Goal: Find specific page/section: Find specific page/section

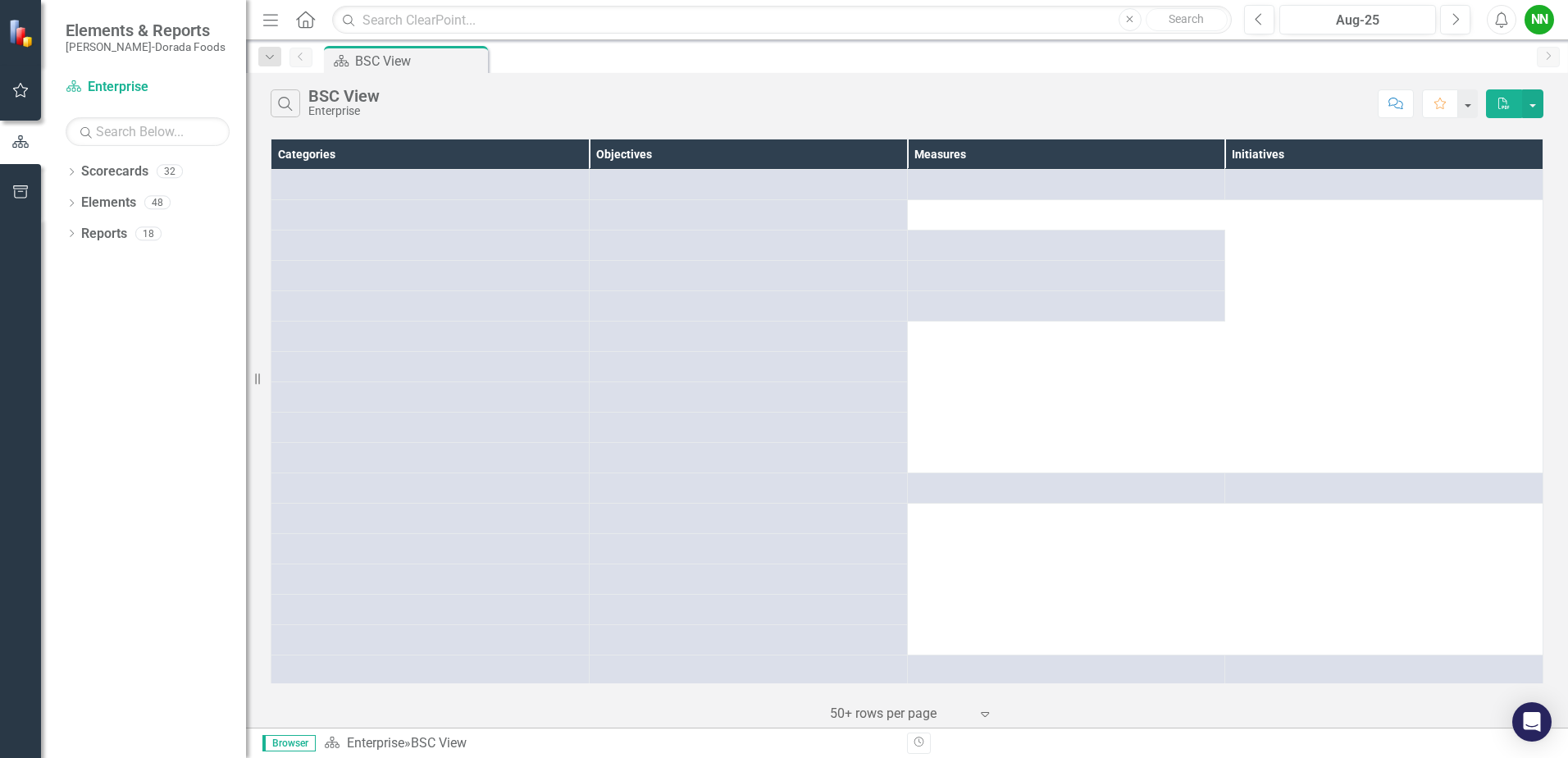
click at [60, 176] on div "Dropdown Scorecards 32 Dropdown Enterprise Dropdown OKC Beef - OKC Fresh Beef -…" at bounding box center [143, 457] width 205 height 599
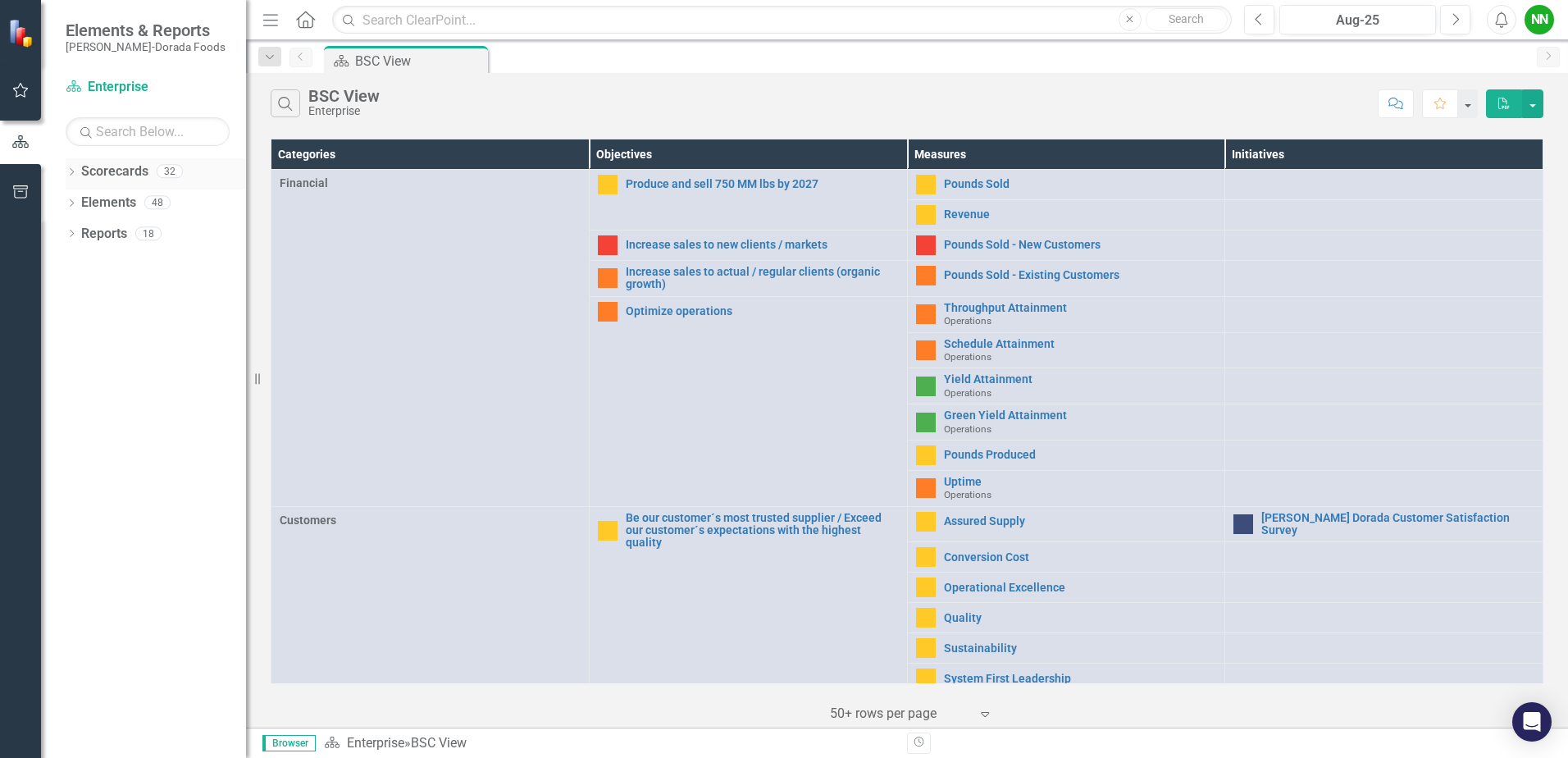
click at [70, 170] on icon "Dropdown" at bounding box center [71, 174] width 11 height 9
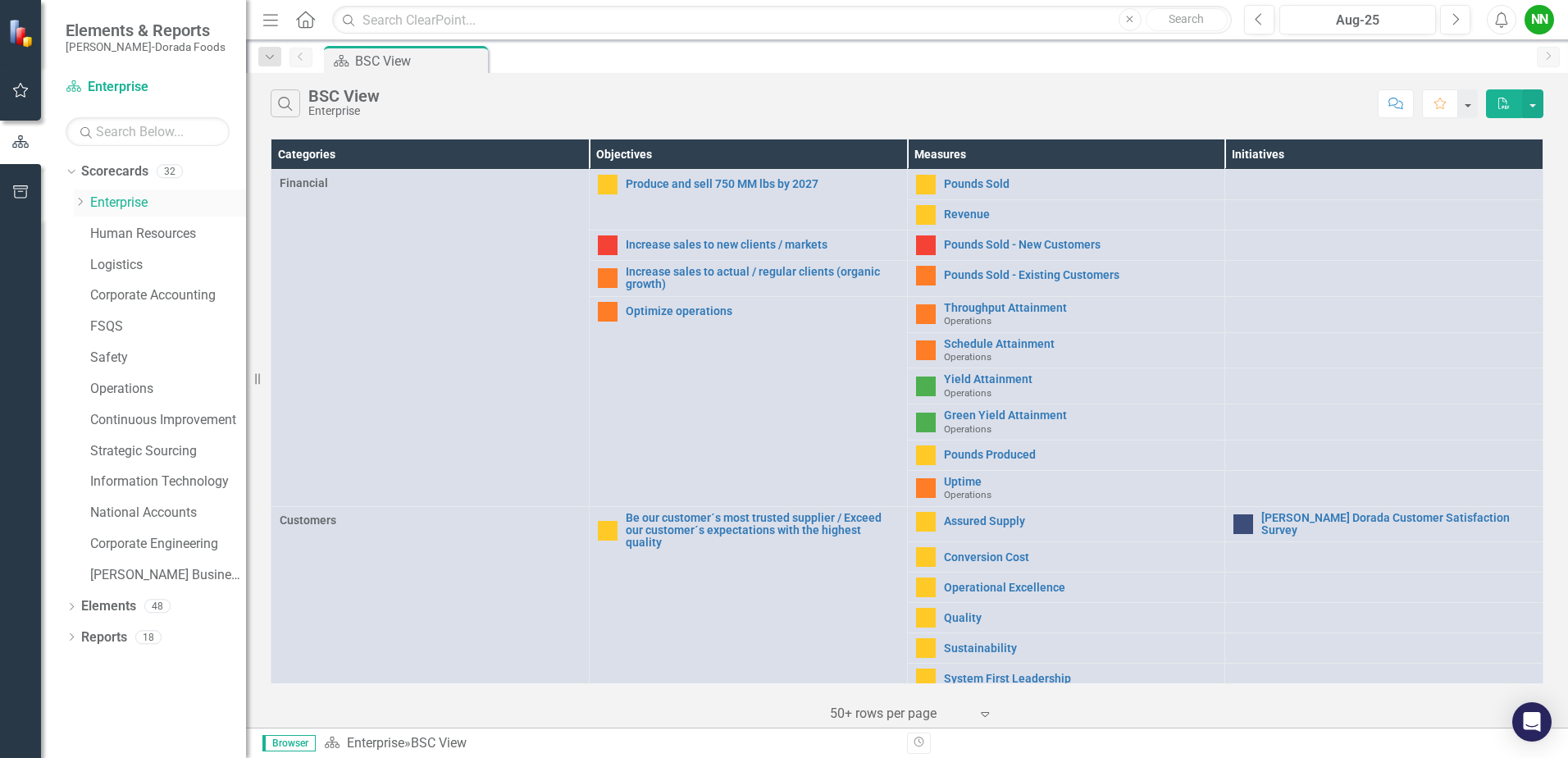
click at [101, 198] on link "Enterprise" at bounding box center [167, 203] width 156 height 19
click at [84, 201] on icon "Dropdown" at bounding box center [79, 201] width 12 height 9
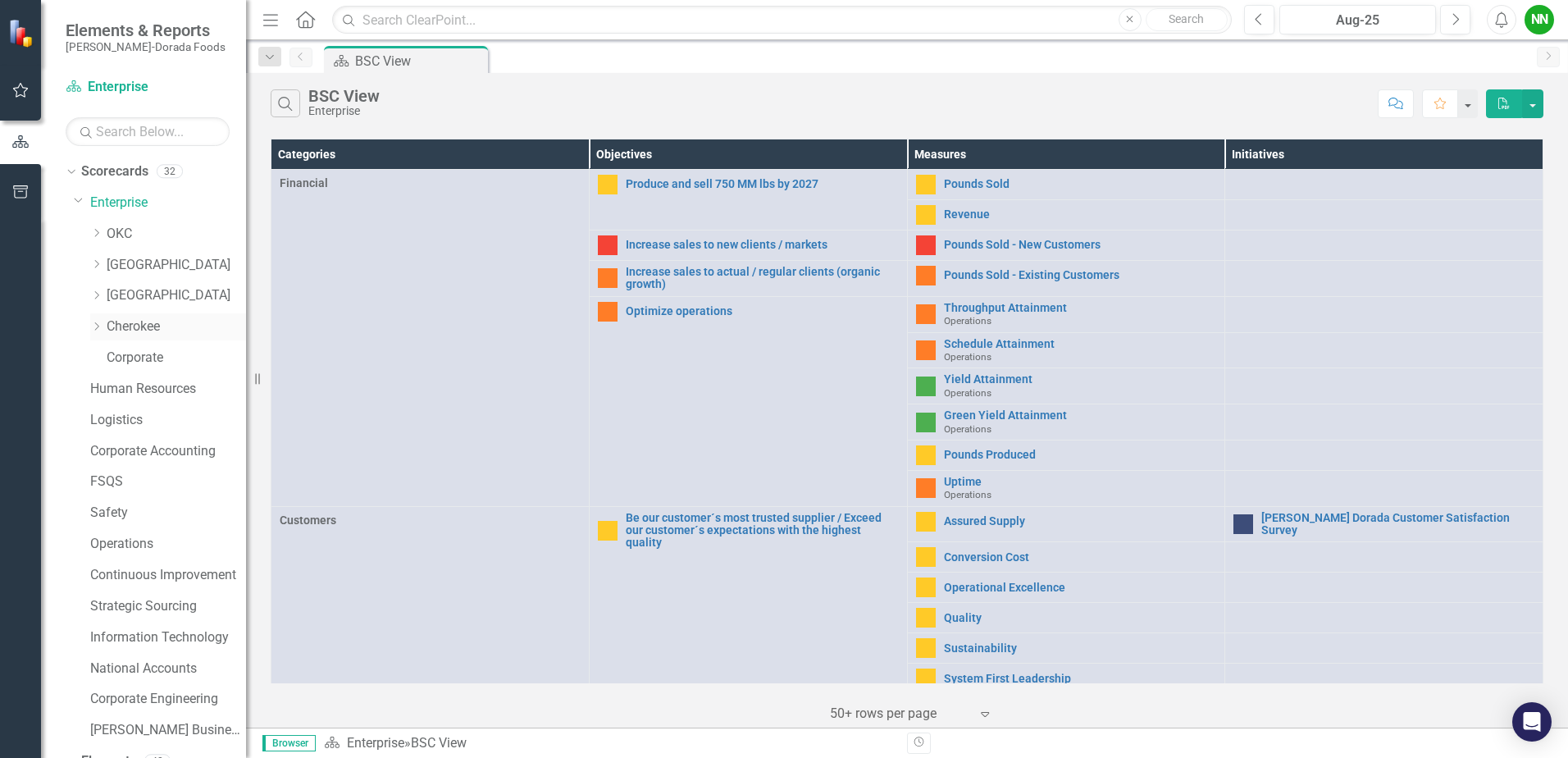
click at [121, 319] on link "Cherokee" at bounding box center [177, 327] width 140 height 19
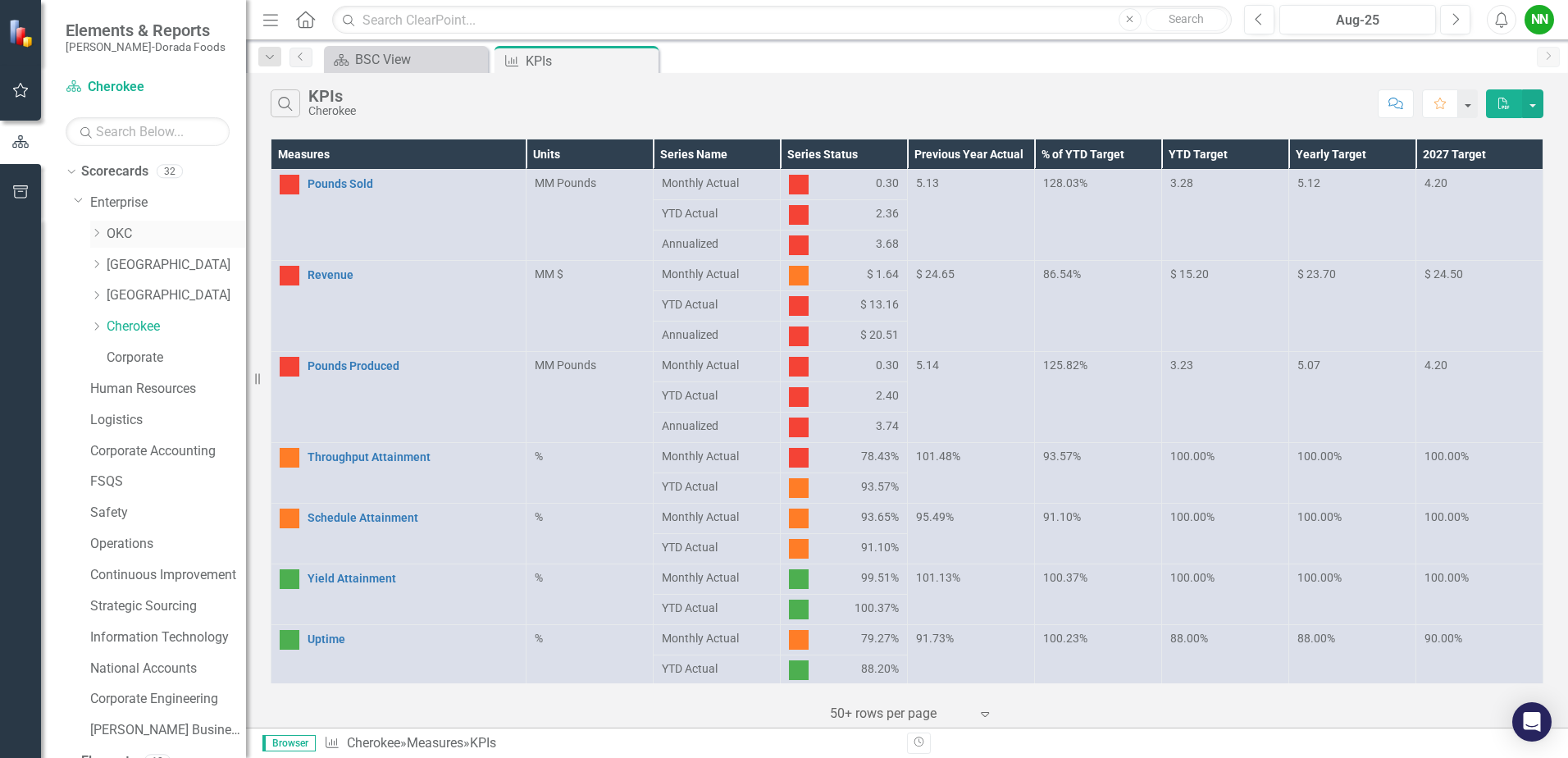
click at [124, 240] on link "OKC" at bounding box center [177, 234] width 140 height 19
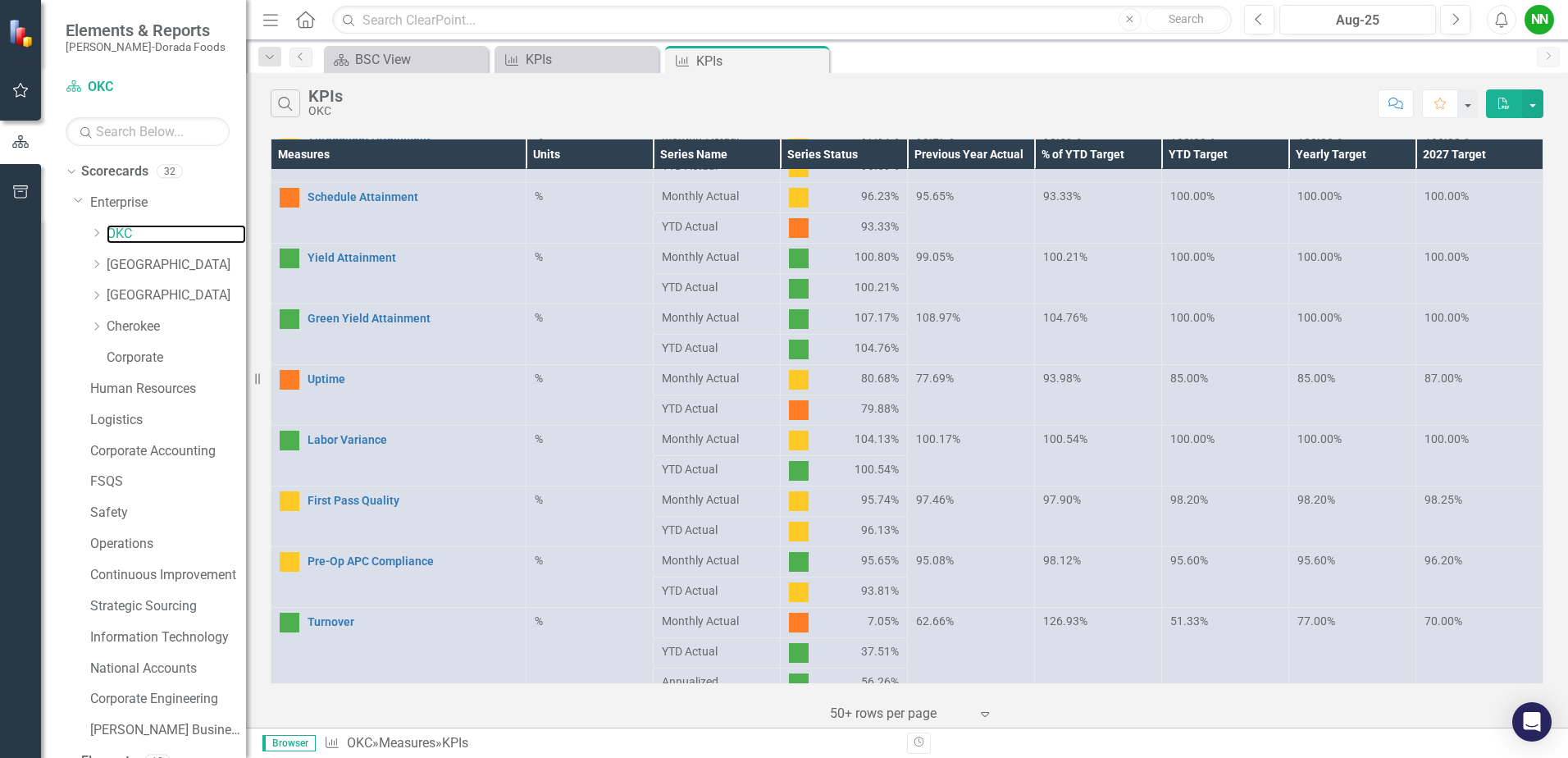
scroll to position [239, 0]
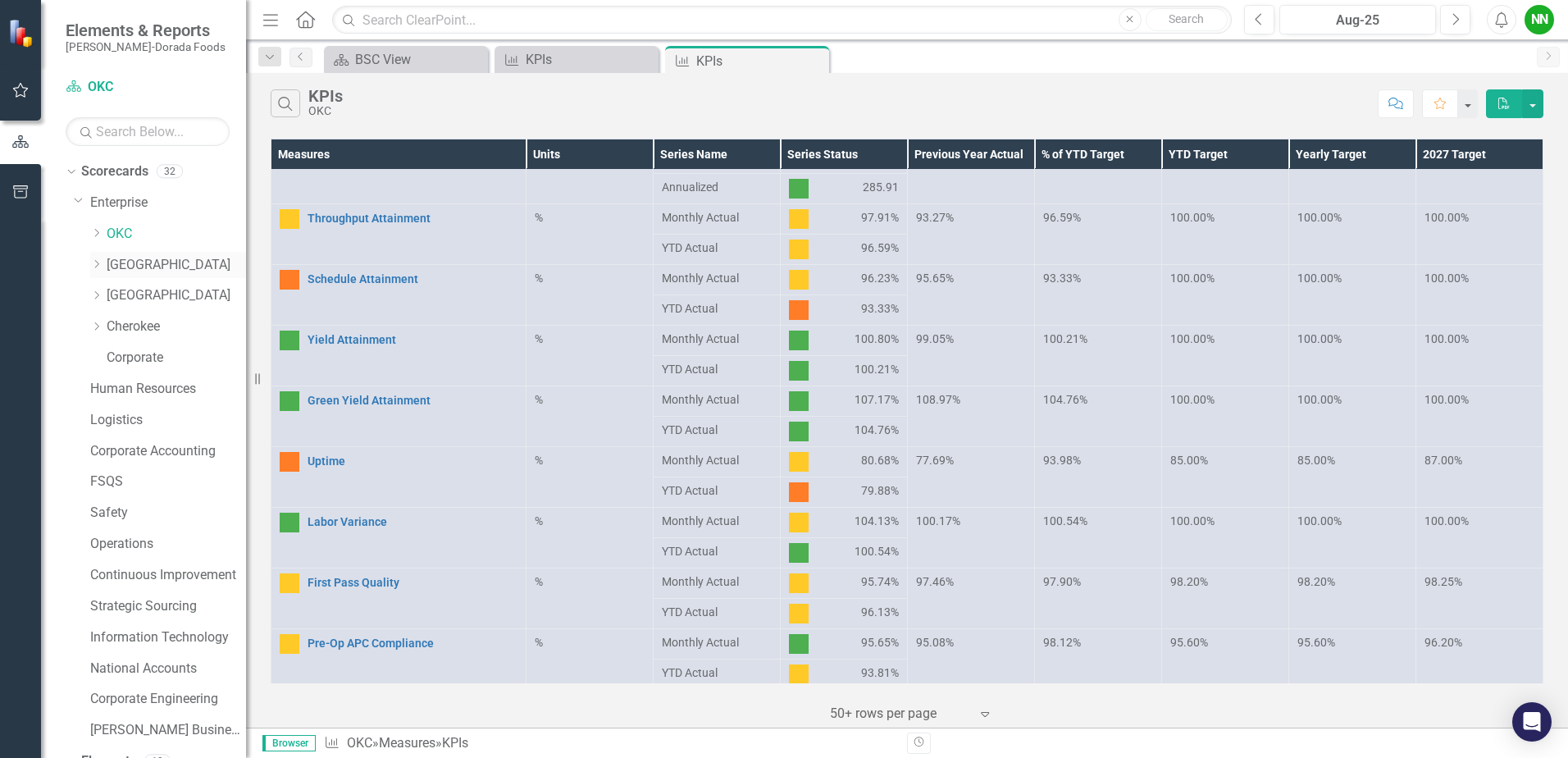
click at [139, 256] on link "[GEOGRAPHIC_DATA]" at bounding box center [177, 266] width 140 height 19
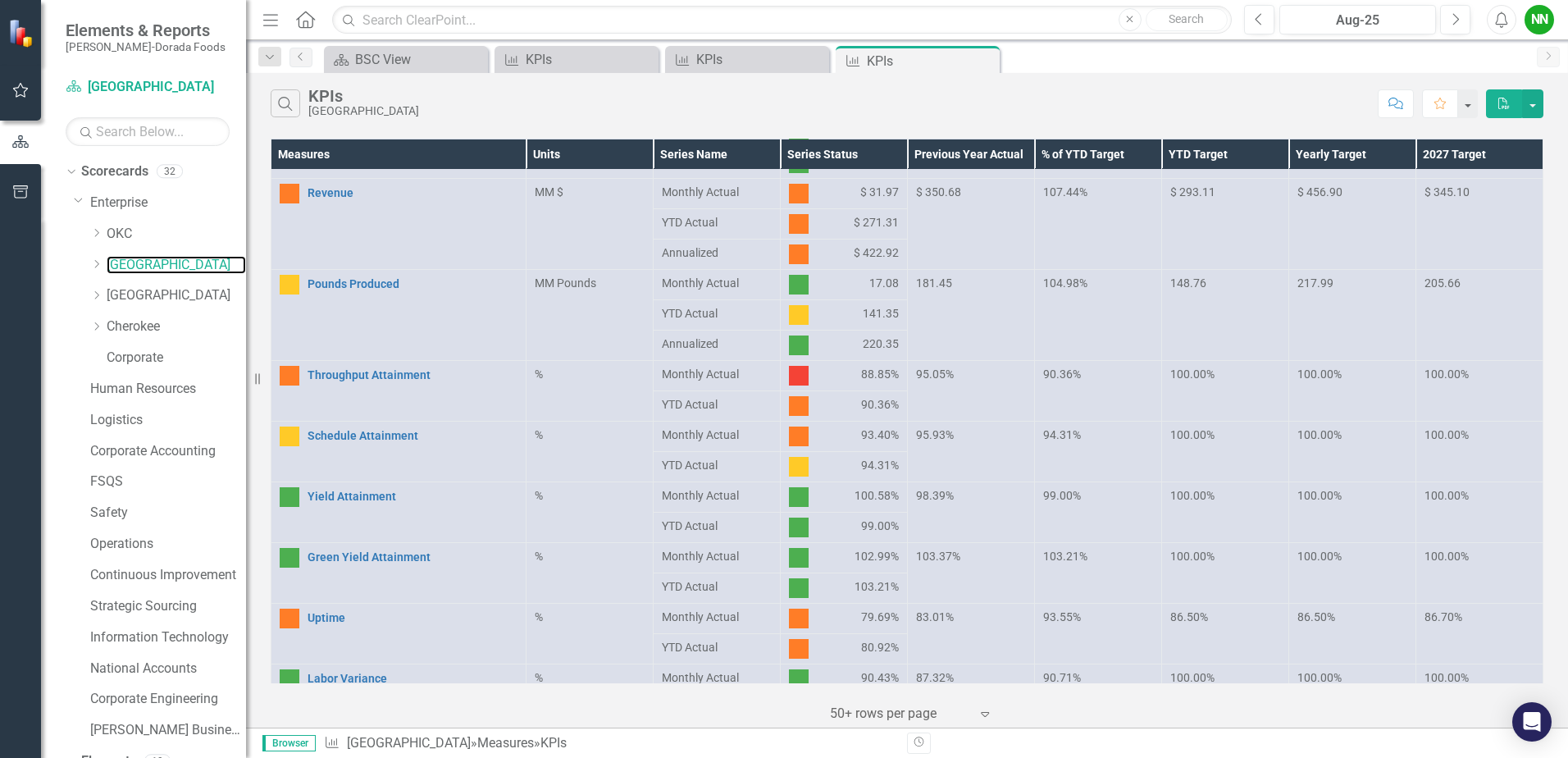
scroll to position [164, 0]
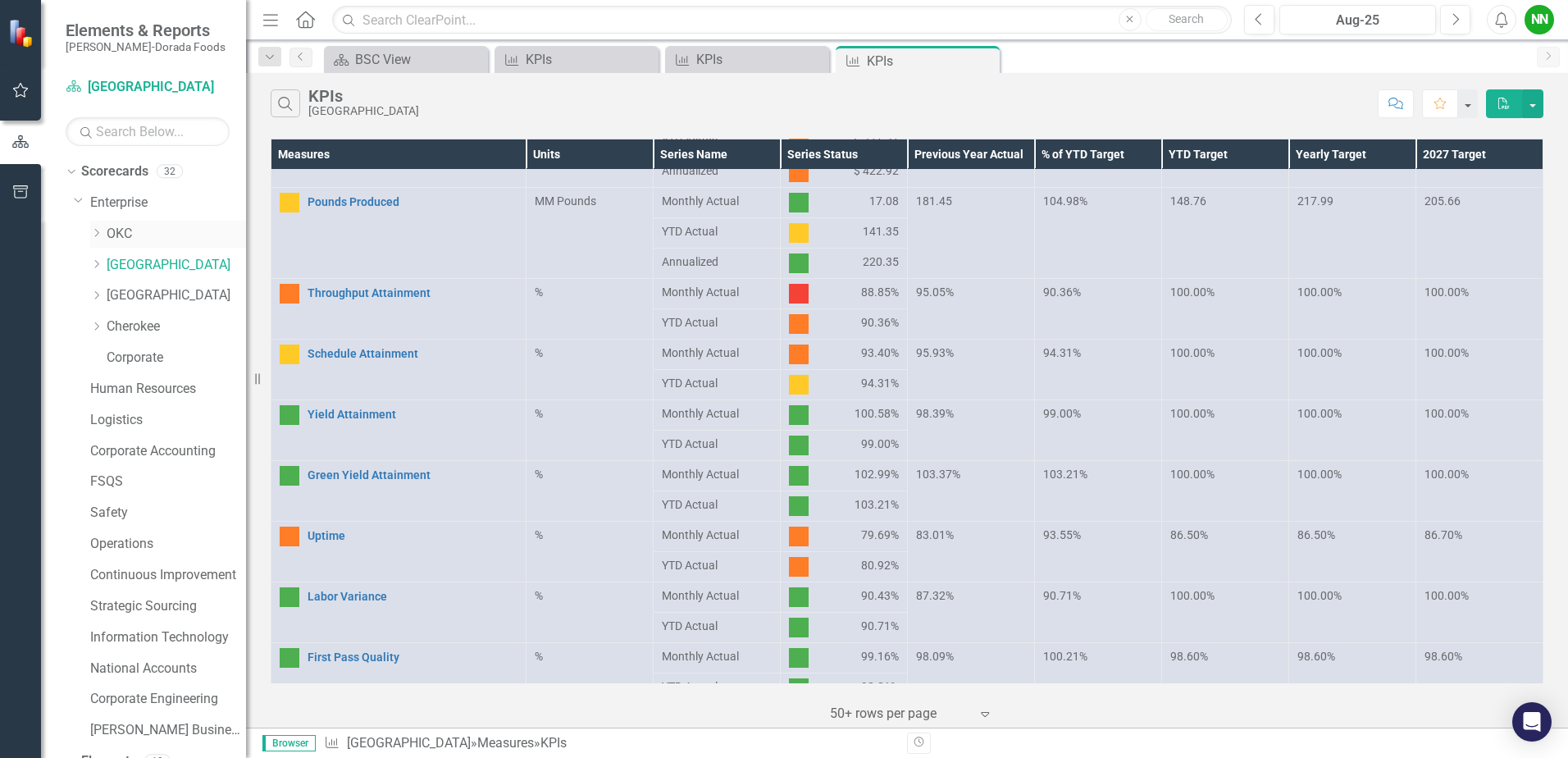
click at [120, 233] on link "OKC" at bounding box center [177, 234] width 140 height 19
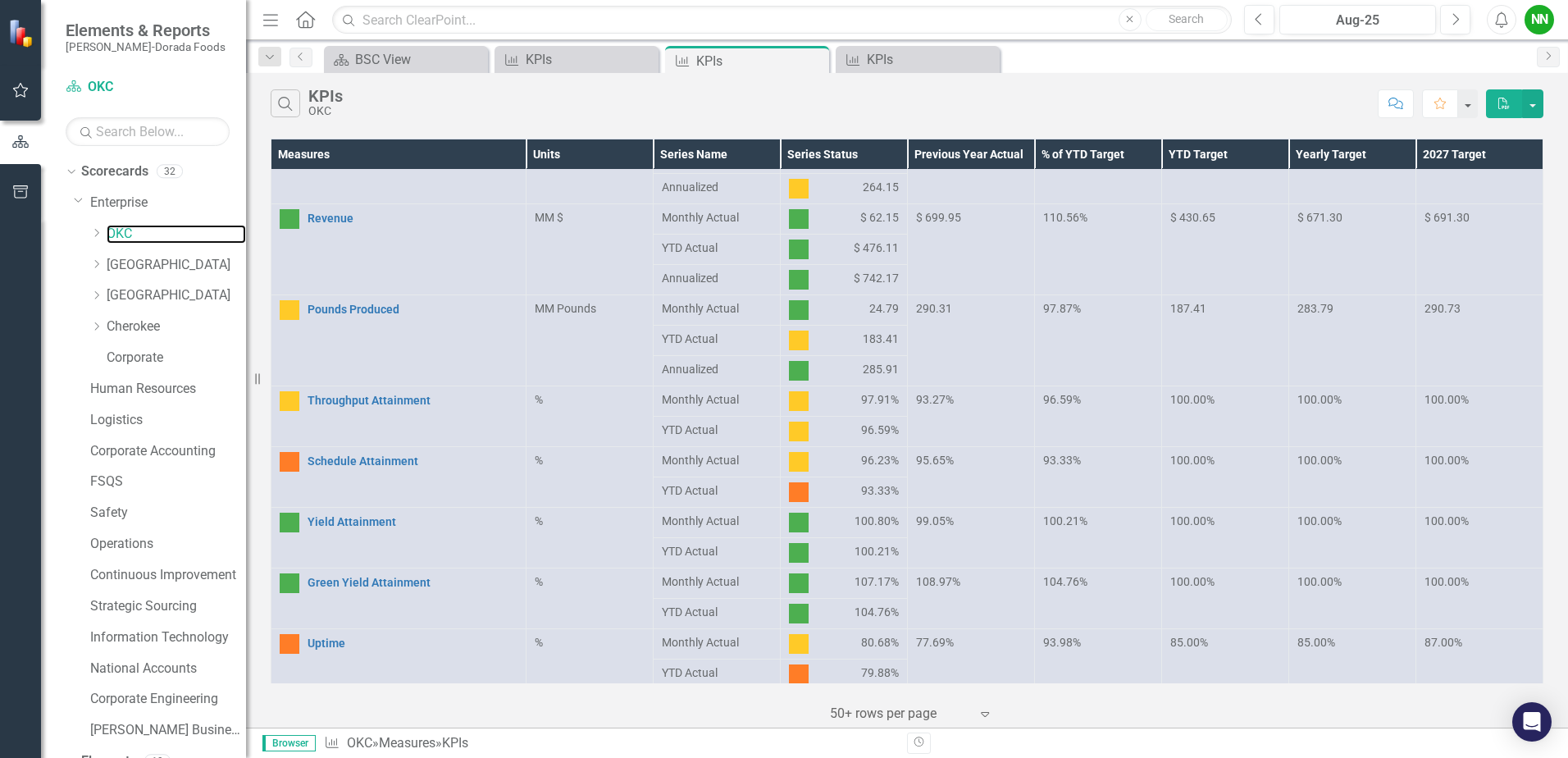
scroll to position [82, 0]
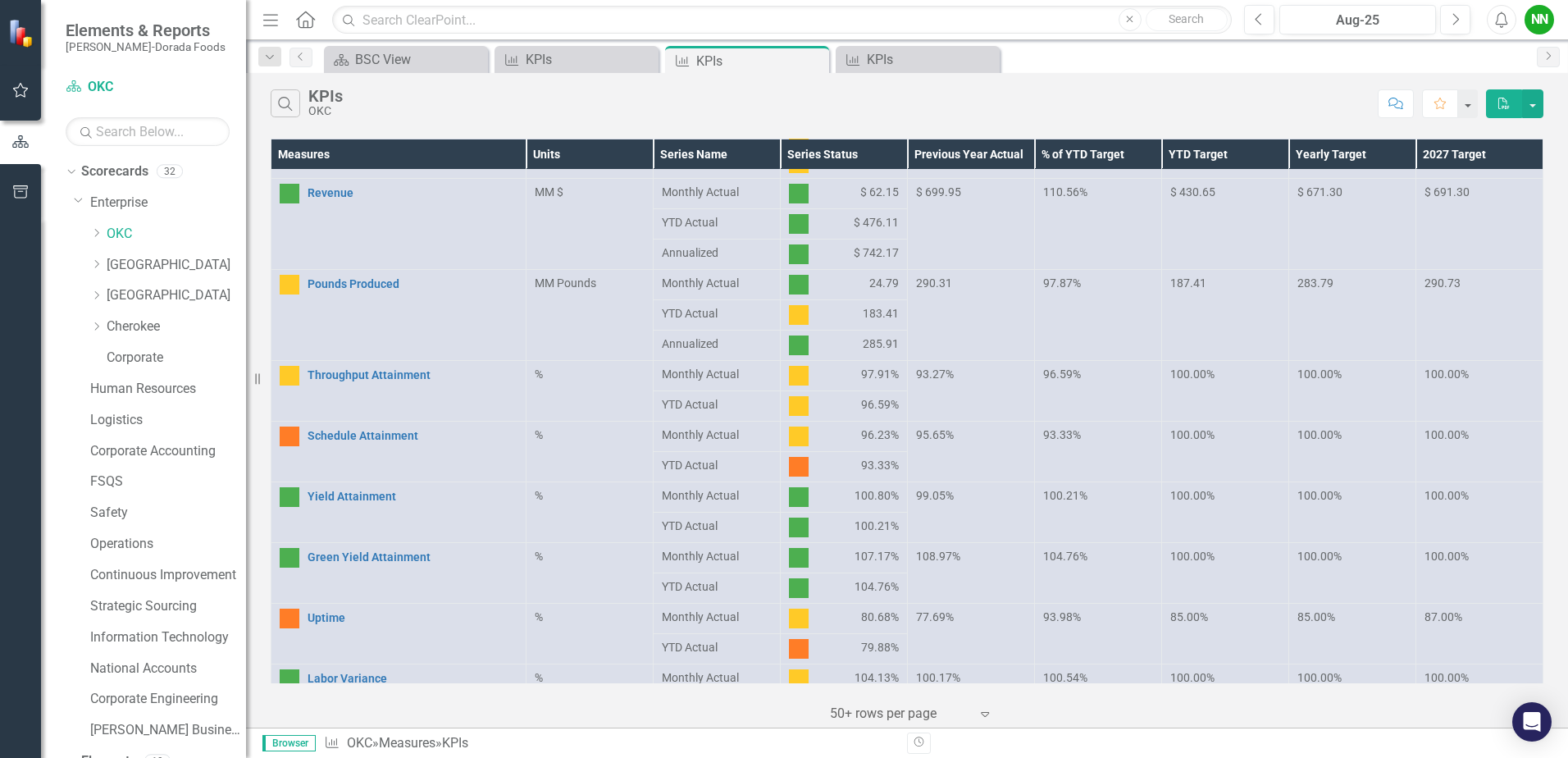
click at [790, 429] on img at bounding box center [799, 436] width 20 height 20
click at [369, 433] on link "Schedule Attainment" at bounding box center [412, 436] width 210 height 12
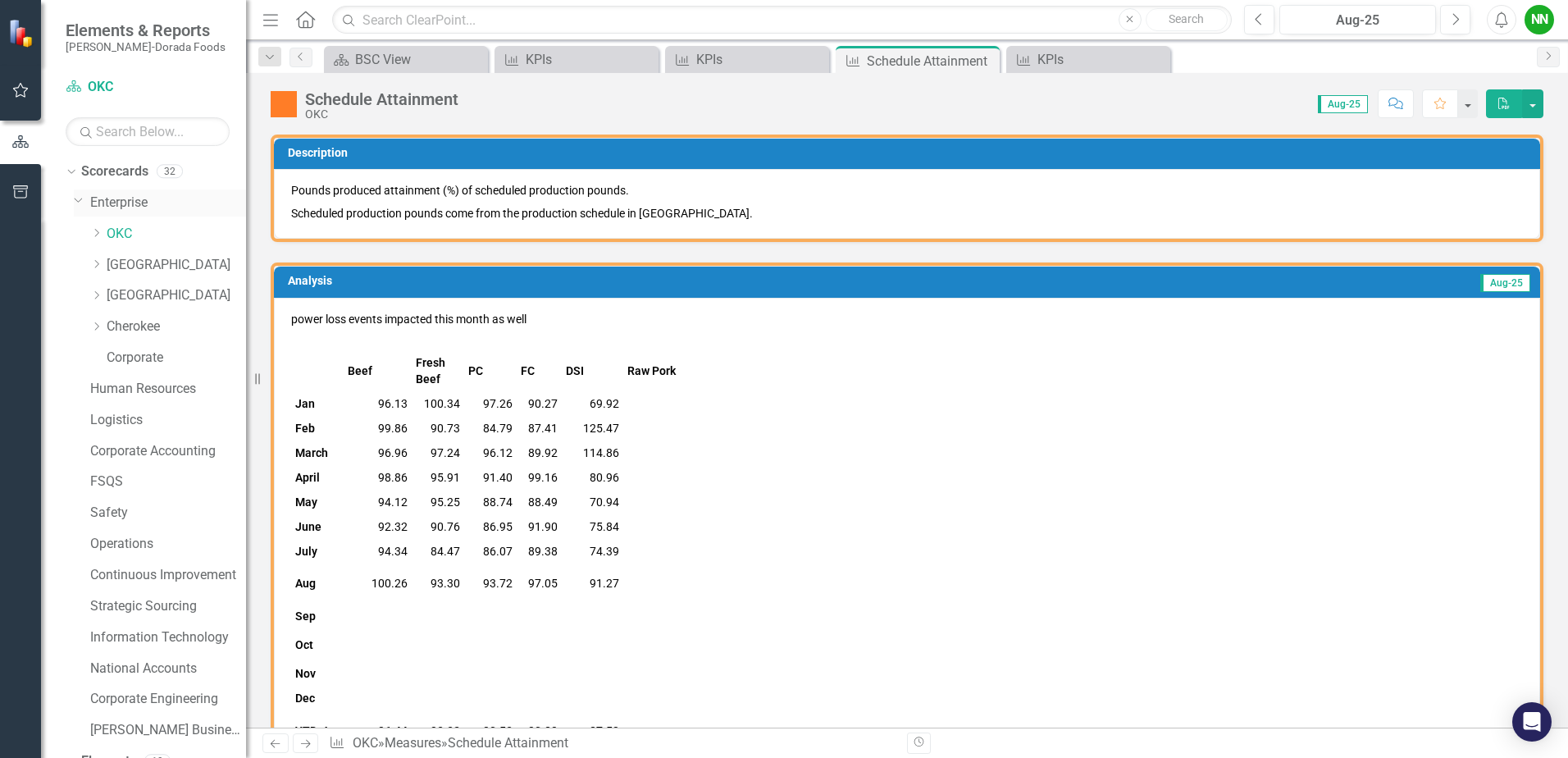
click at [77, 204] on icon "Dropdown" at bounding box center [78, 199] width 9 height 12
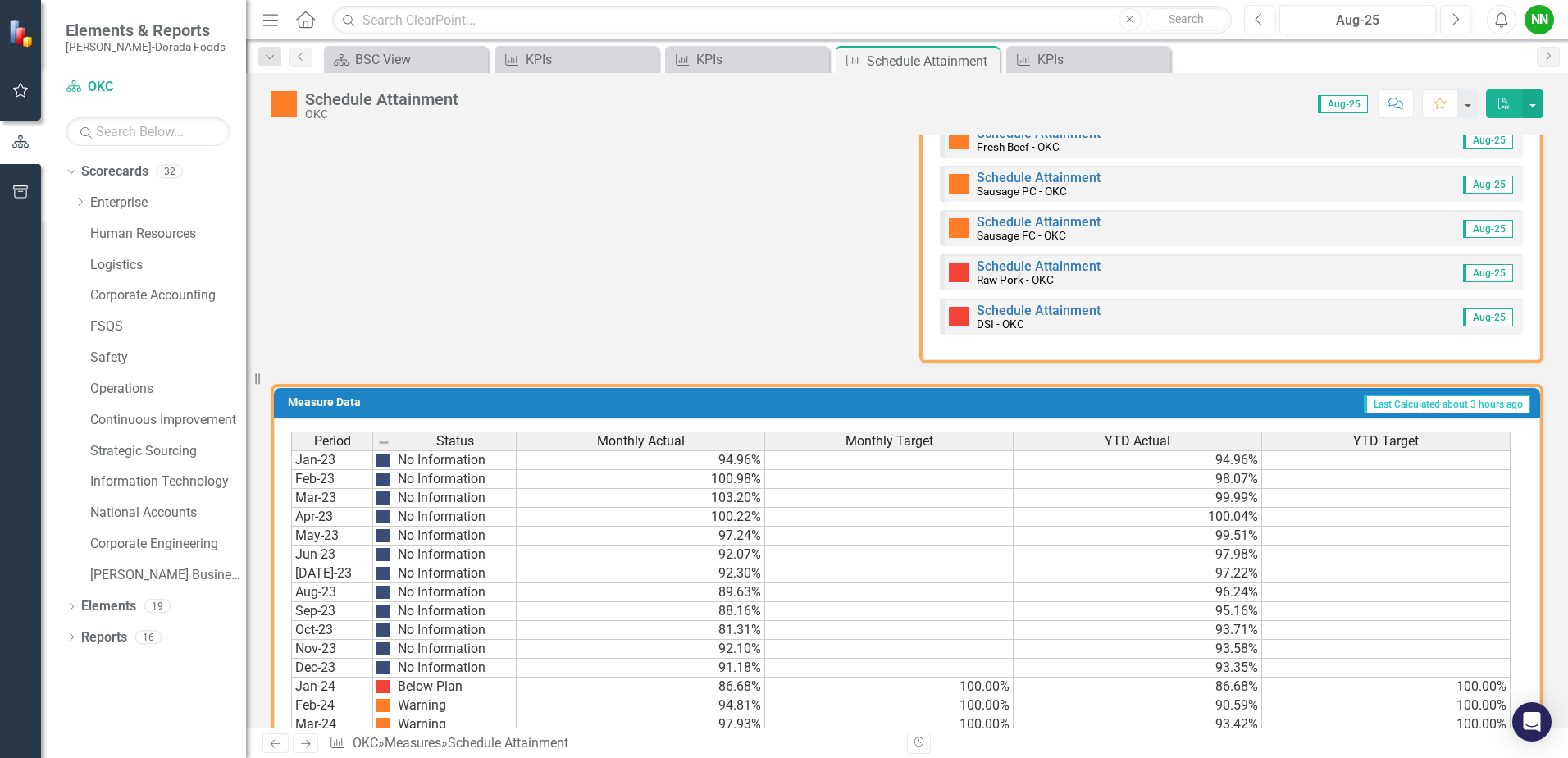
scroll to position [1191, 0]
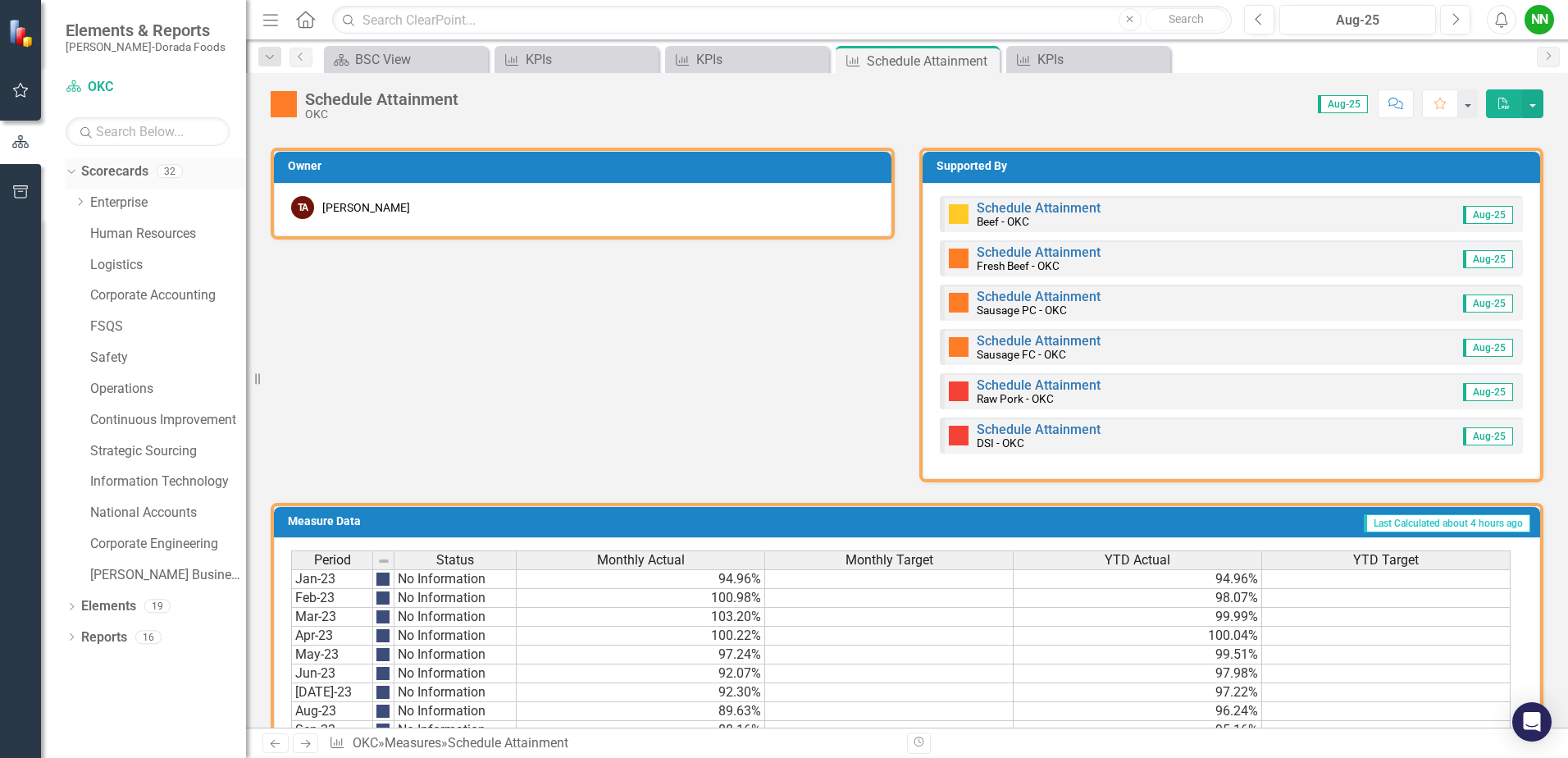
click at [66, 167] on icon "Dropdown" at bounding box center [70, 170] width 9 height 11
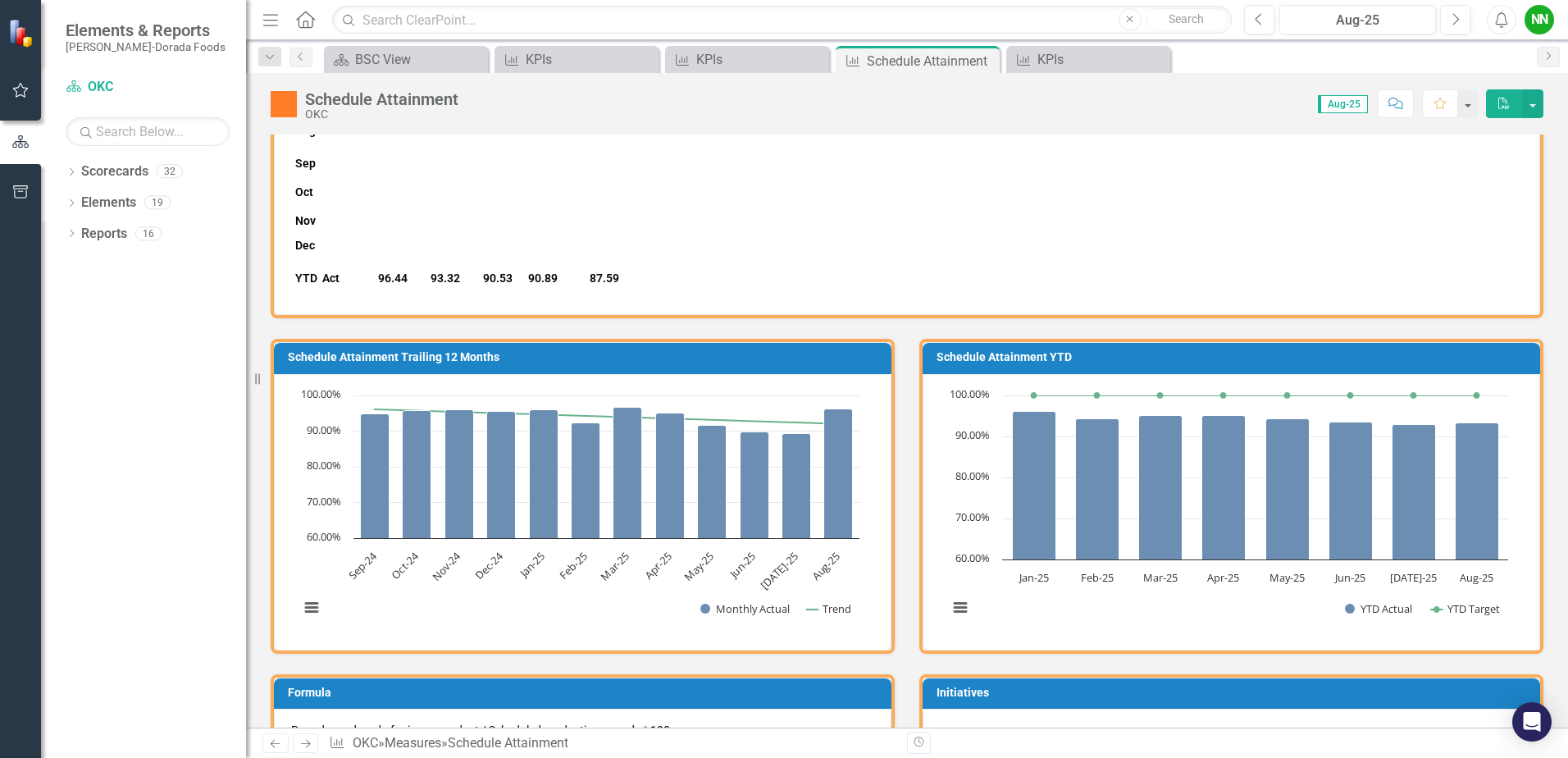
scroll to position [0, 0]
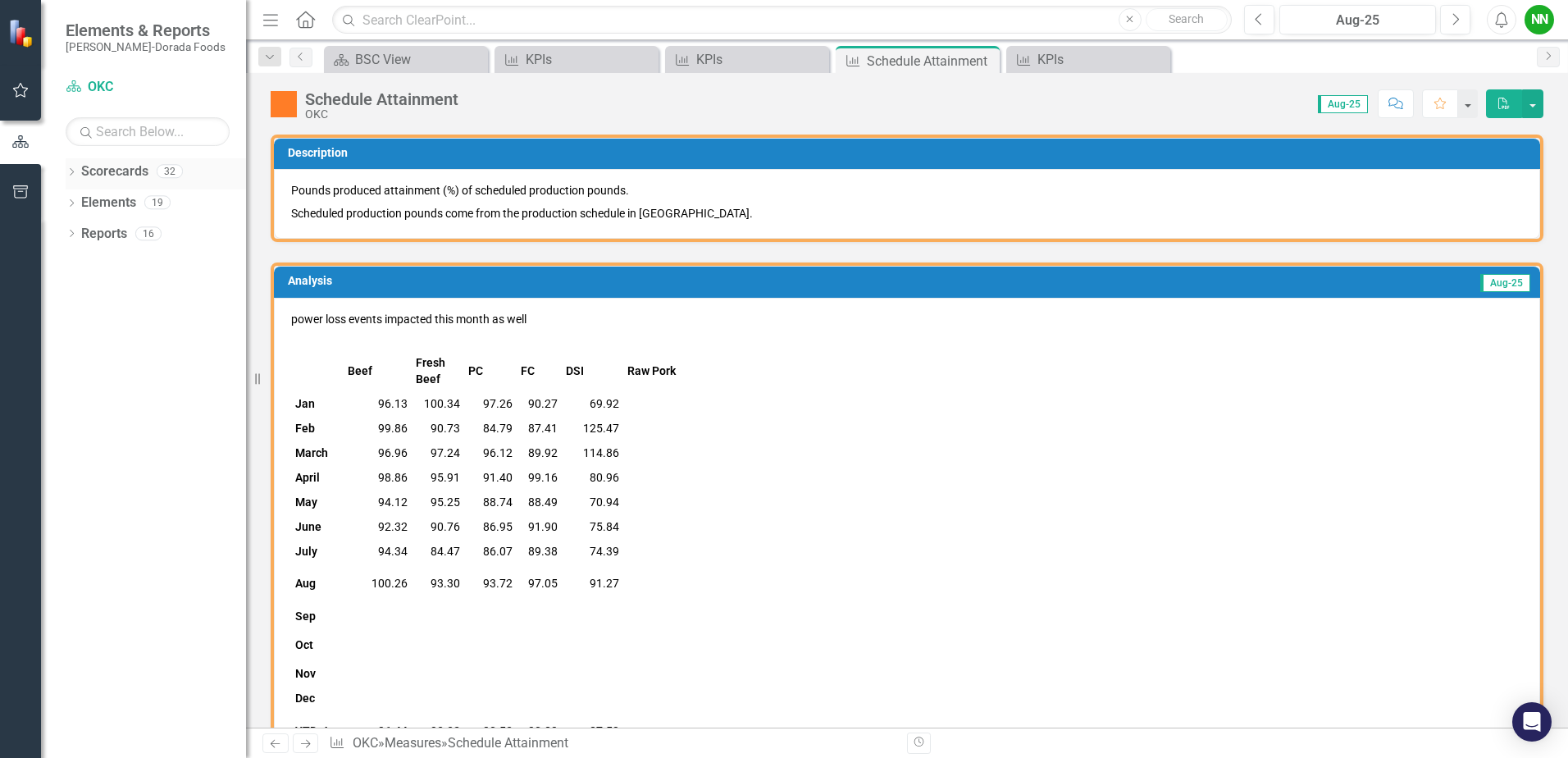
click at [78, 170] on div "Dropdown Scorecards 32" at bounding box center [155, 173] width 181 height 31
click at [71, 171] on icon "Dropdown" at bounding box center [71, 174] width 11 height 9
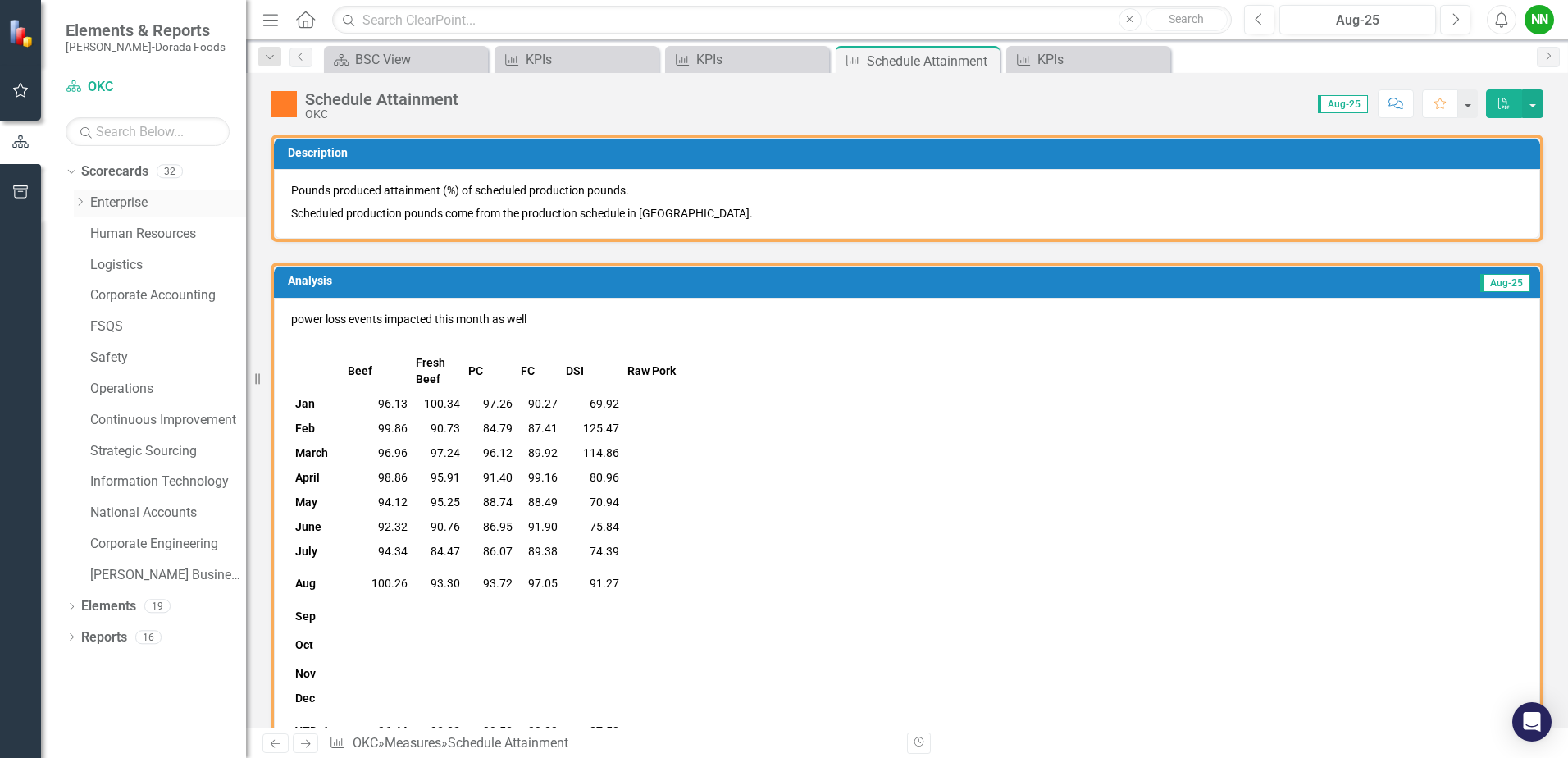
click at [78, 198] on icon "Dropdown" at bounding box center [79, 201] width 12 height 9
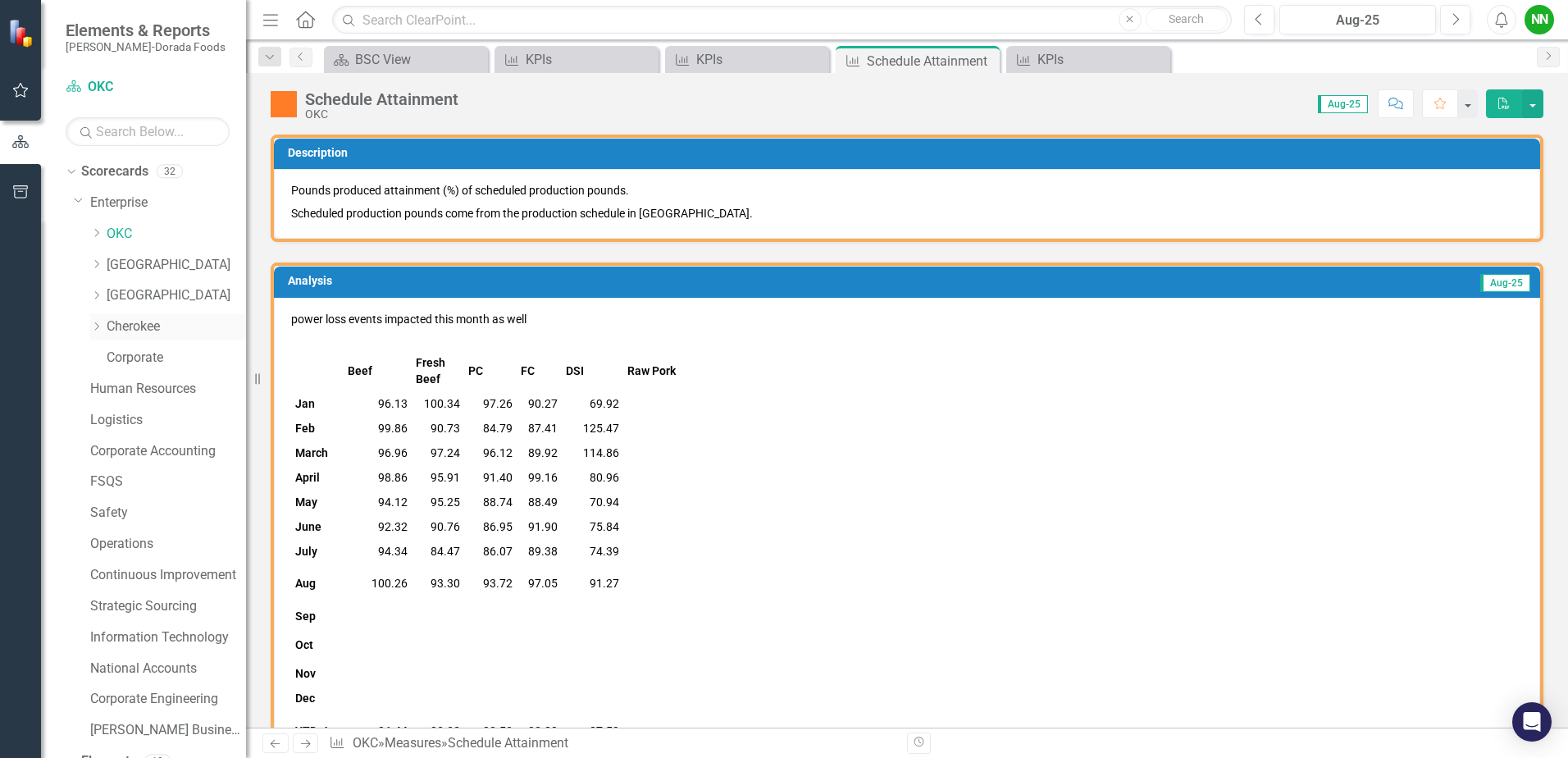
click at [149, 328] on link "Cherokee" at bounding box center [177, 327] width 140 height 19
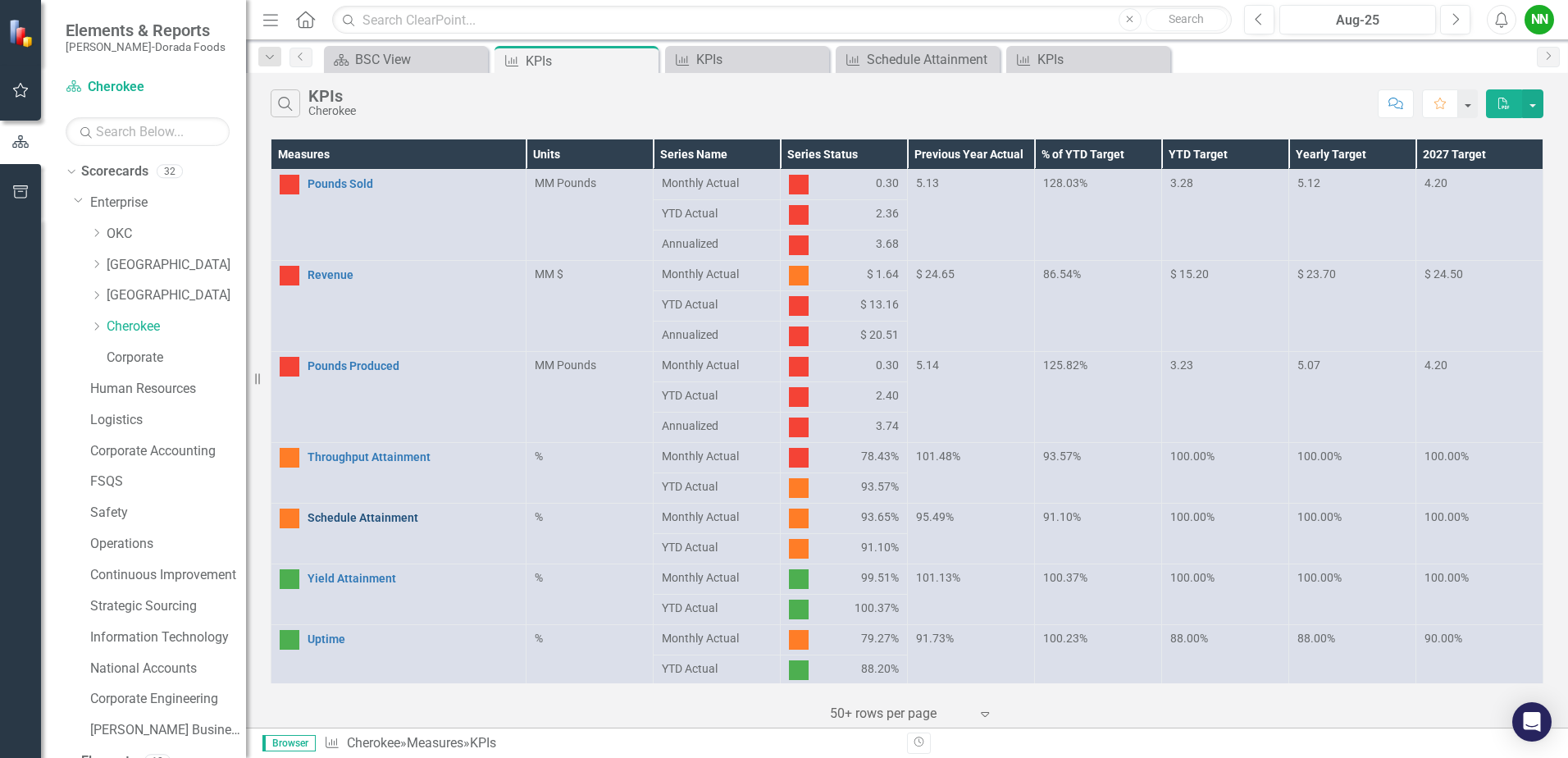
click at [384, 513] on link "Schedule Attainment" at bounding box center [412, 517] width 210 height 12
